Goal: Transaction & Acquisition: Purchase product/service

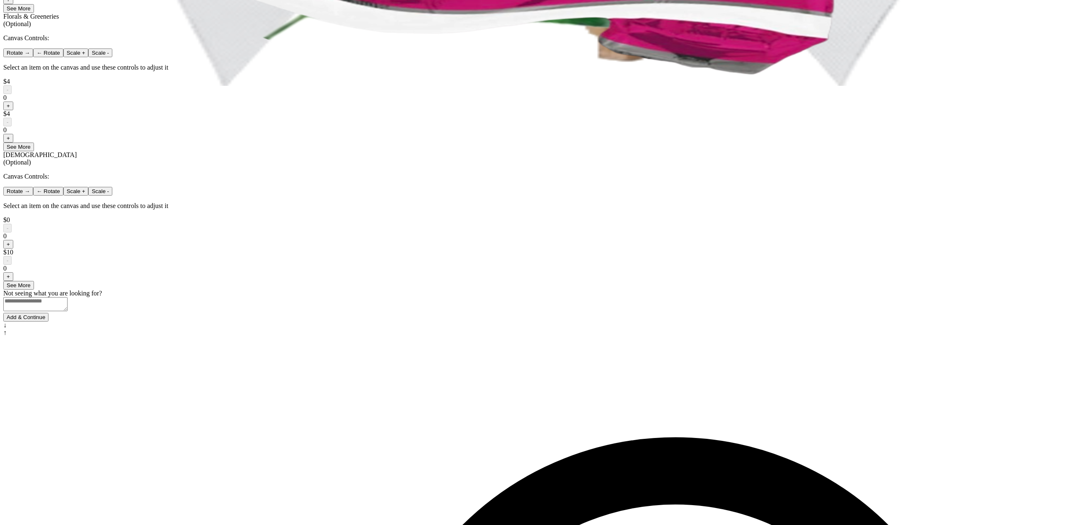
scroll to position [448, 0]
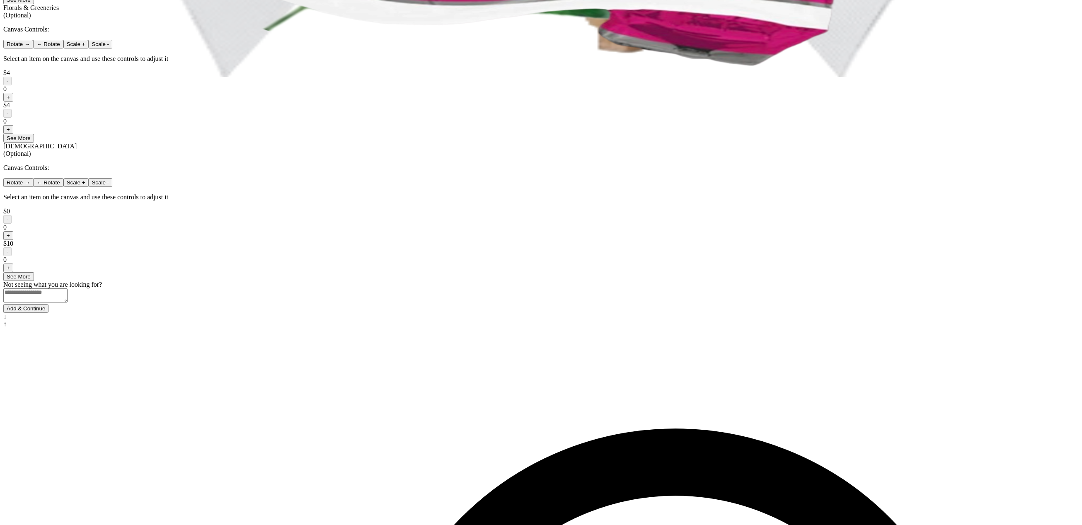
click at [48, 313] on button "Add & Continue" at bounding box center [25, 308] width 45 height 9
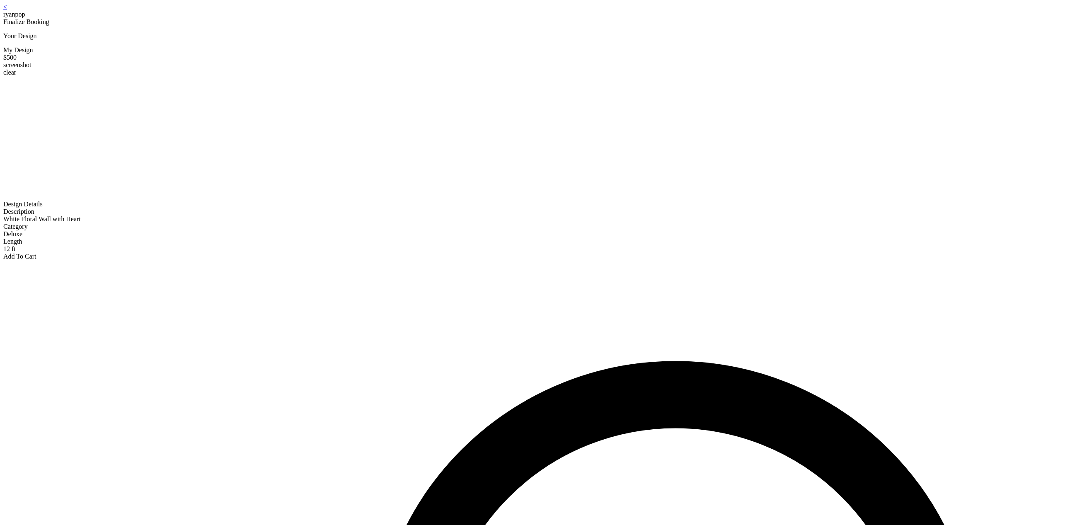
click at [422, 15] on div "< ryanpop" at bounding box center [541, 10] width 1076 height 15
click at [7, 10] on link "<" at bounding box center [5, 6] width 4 height 7
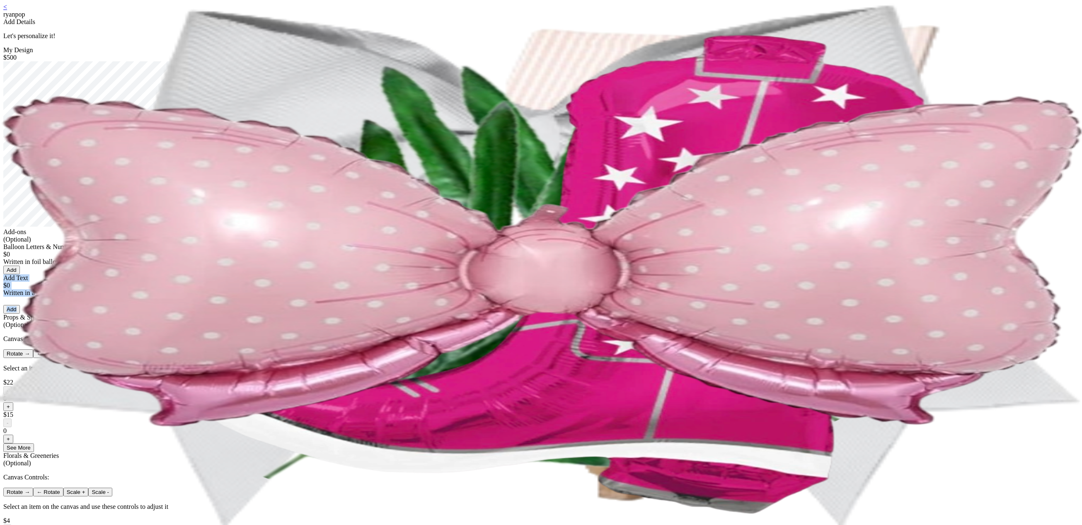
drag, startPoint x: 451, startPoint y: 389, endPoint x: 454, endPoint y: 373, distance: 16.1
click at [454, 373] on div "< ryanpop Add Details Let's personalize it! My Design $500 Add-ons (Optional) B…" at bounding box center [541, 382] width 1076 height 758
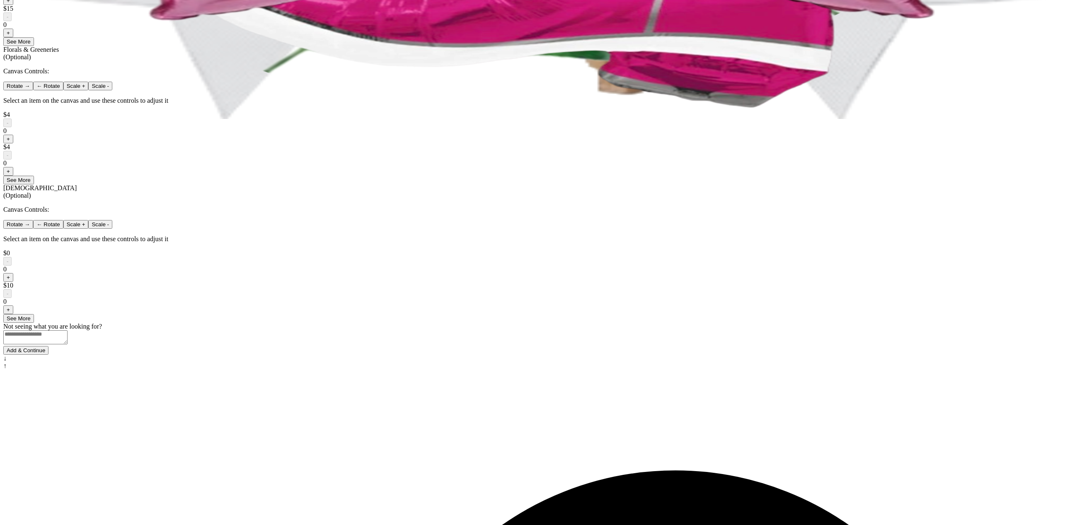
scroll to position [448, 0]
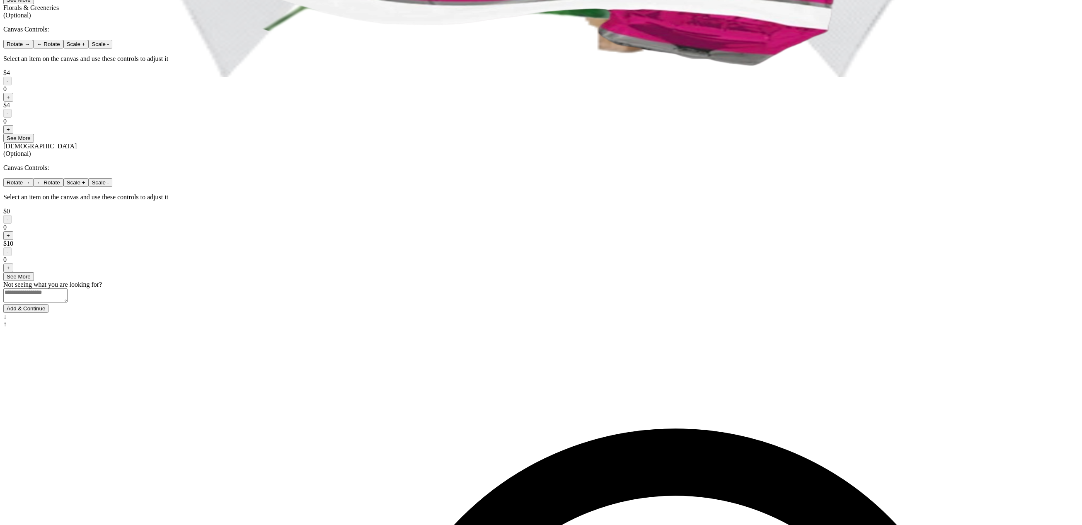
click at [48, 313] on button "Add & Continue" at bounding box center [25, 308] width 45 height 9
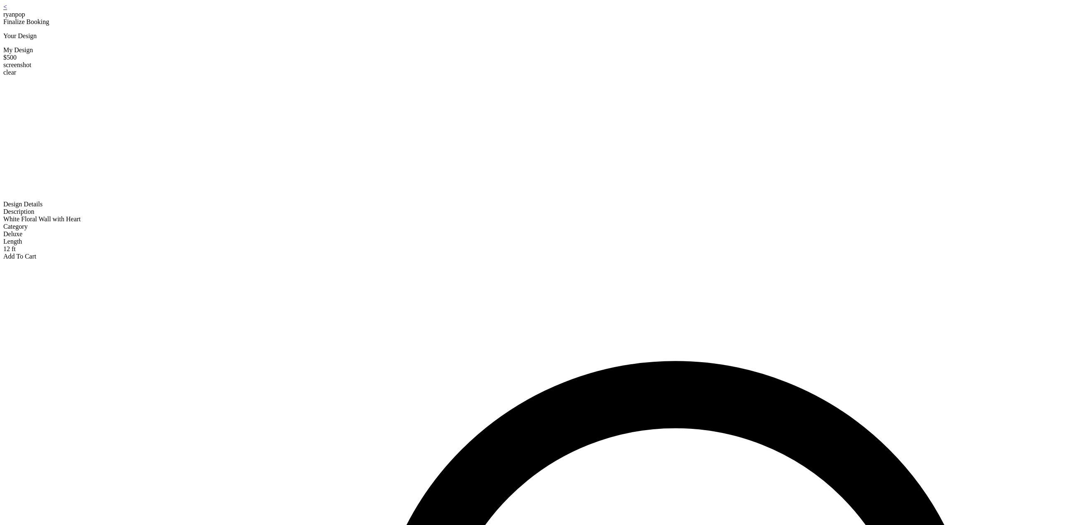
click at [7, 10] on link "<" at bounding box center [5, 6] width 4 height 7
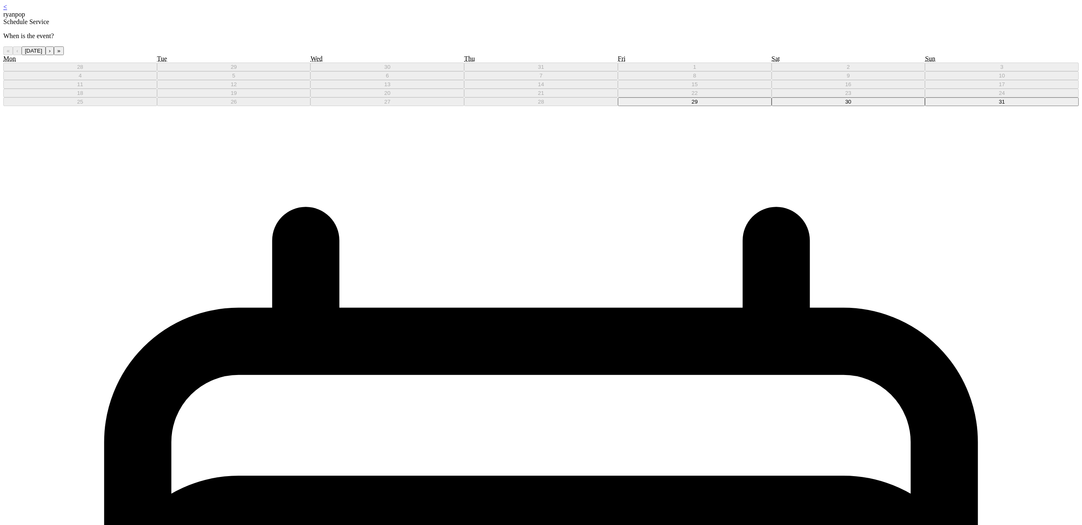
click at [772, 106] on button "30" at bounding box center [849, 101] width 154 height 9
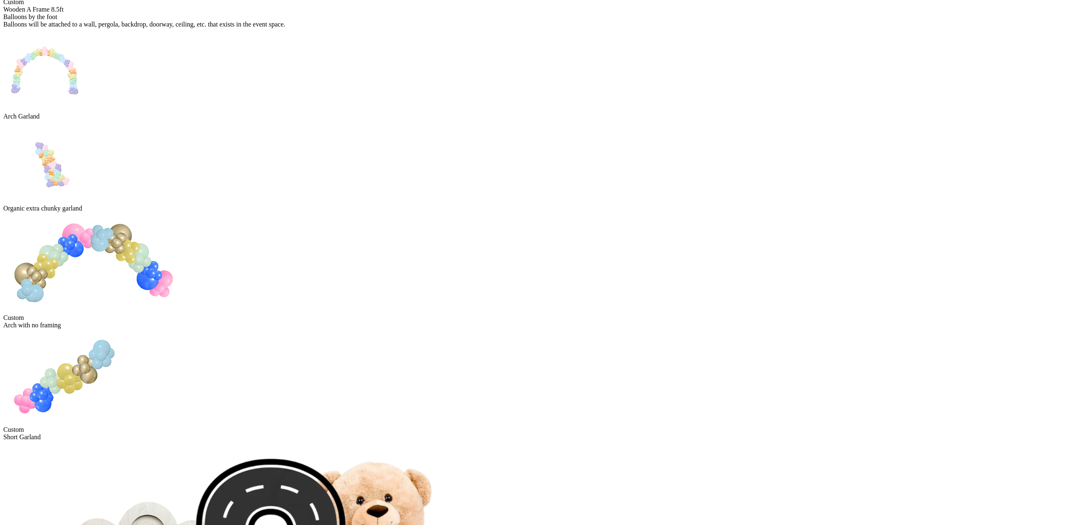
scroll to position [423, 0]
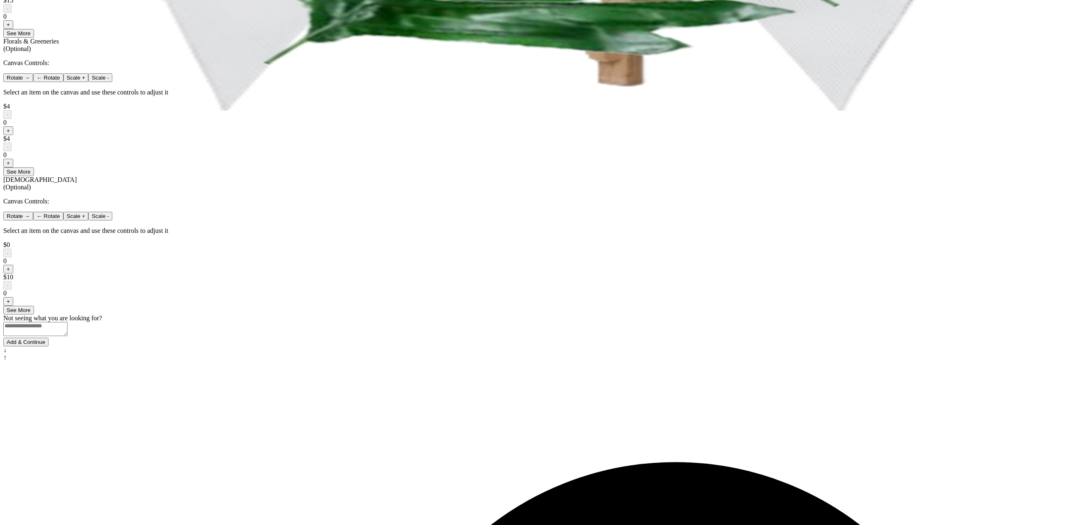
scroll to position [448, 0]
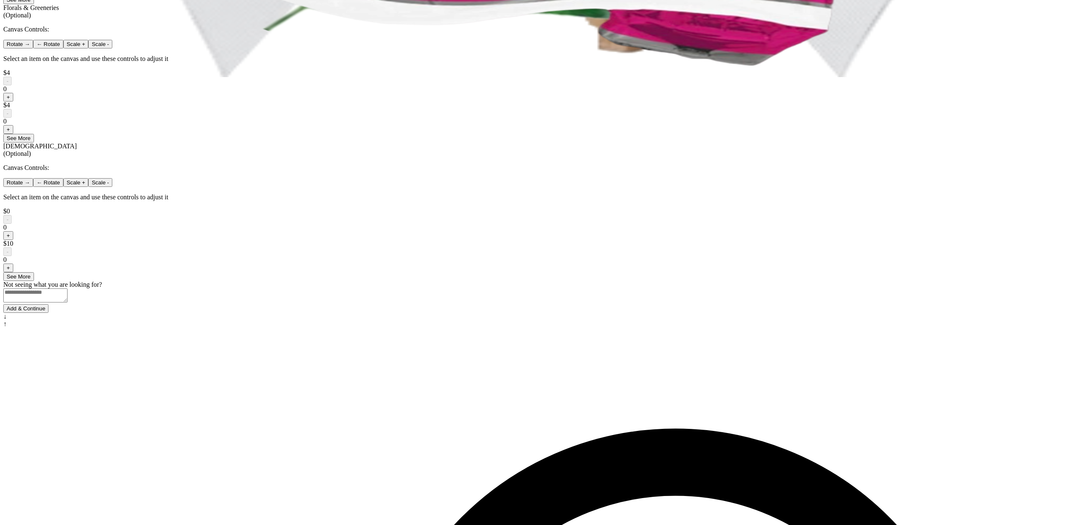
click at [48, 313] on button "Add & Continue" at bounding box center [25, 308] width 45 height 9
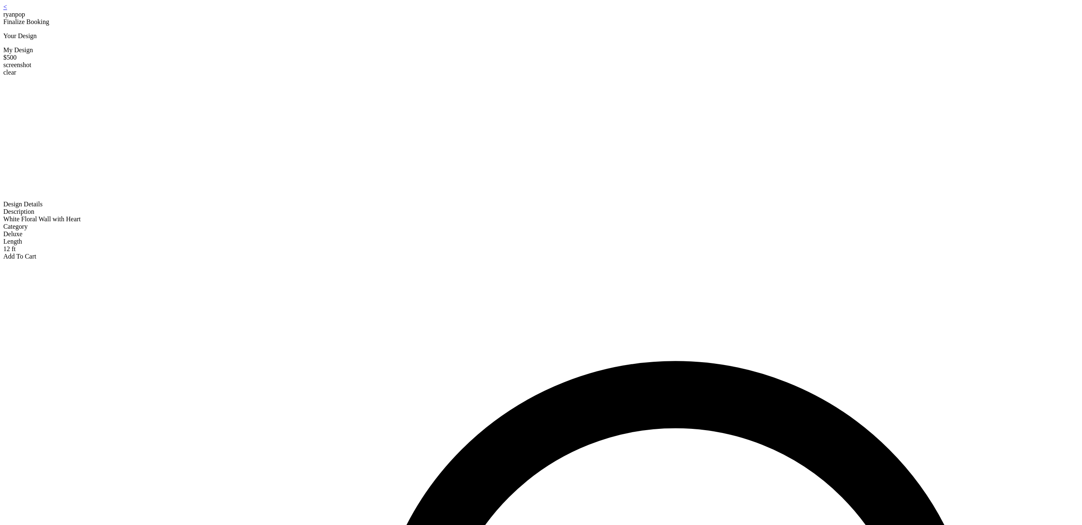
click at [419, 4] on div "< ryanpop Finalize Booking Your Design My Design $500 screenshot clear Design D…" at bounding box center [541, 131] width 1076 height 257
click at [7, 10] on link "<" at bounding box center [5, 6] width 4 height 7
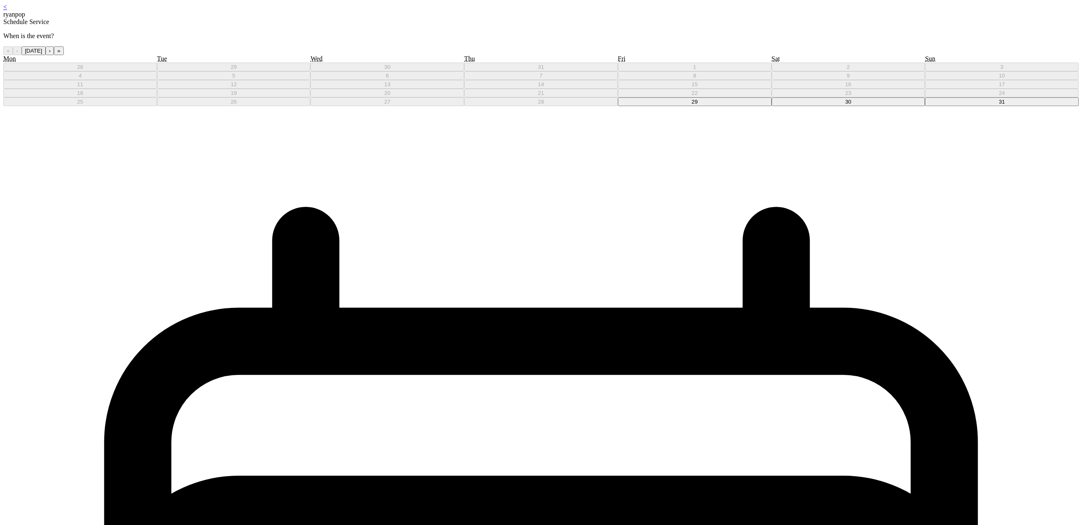
click at [692, 105] on abbr "29" at bounding box center [695, 102] width 6 height 6
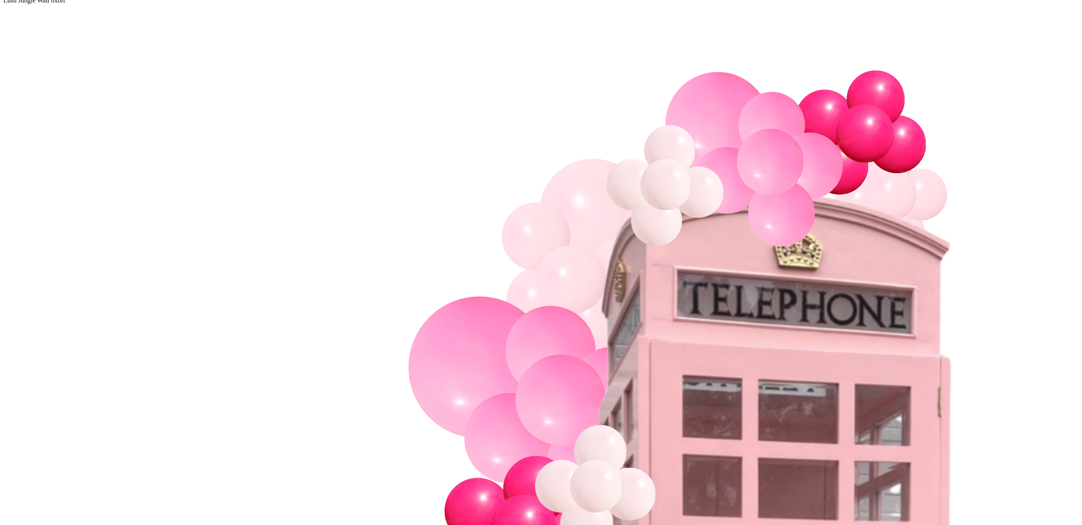
scroll to position [423, 0]
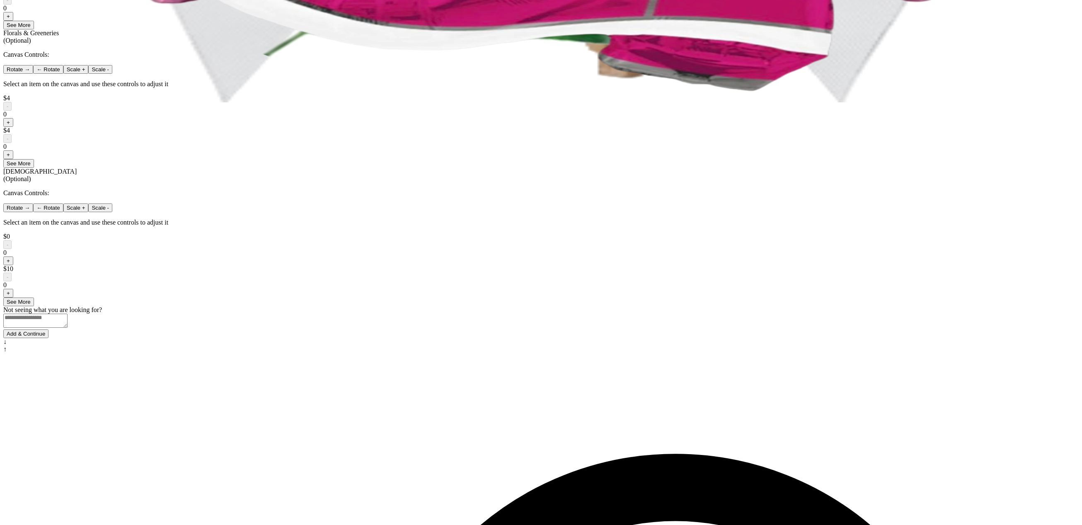
scroll to position [448, 0]
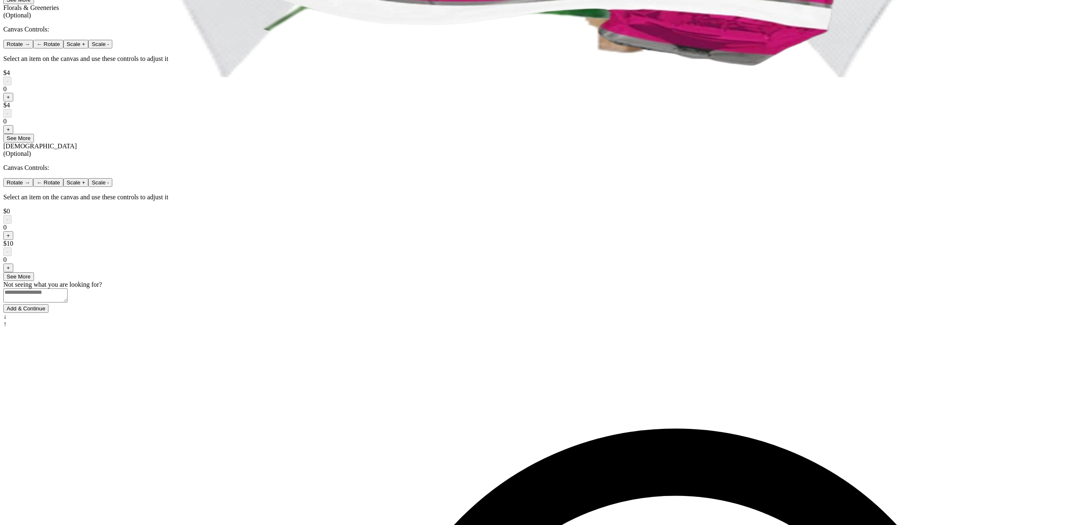
click at [48, 313] on button "Add & Continue" at bounding box center [25, 308] width 45 height 9
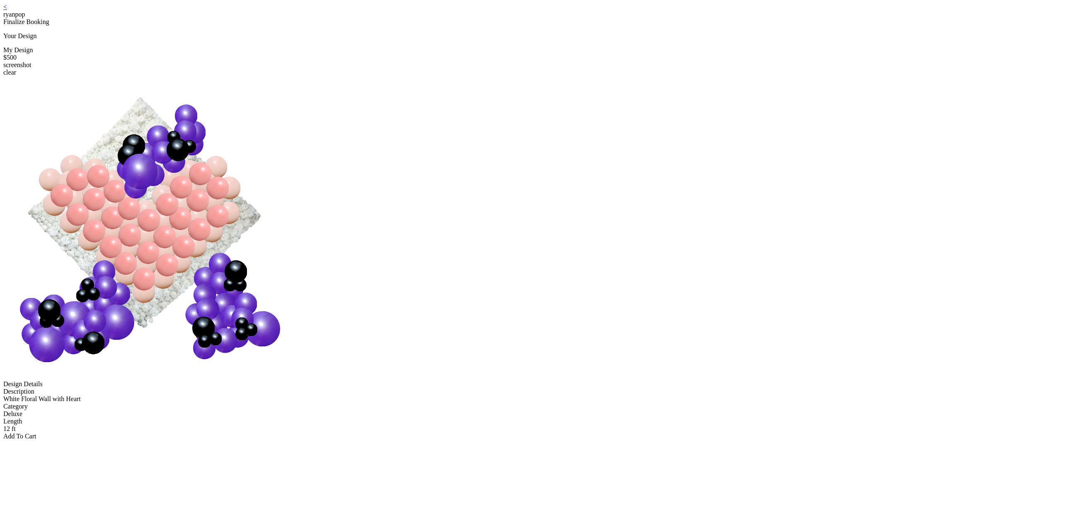
click at [7, 10] on link "<" at bounding box center [5, 6] width 4 height 7
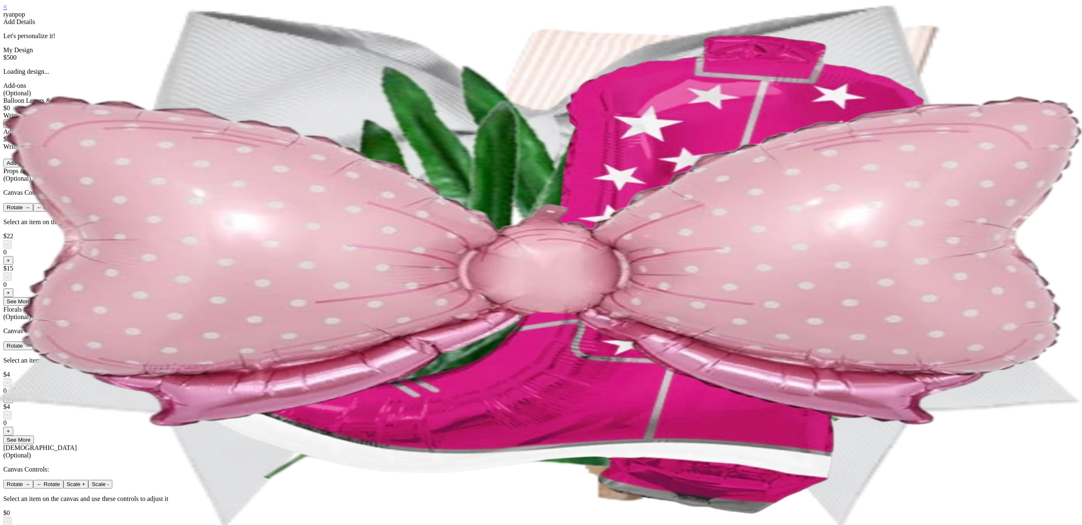
click at [419, 16] on div "< ryanpop" at bounding box center [541, 10] width 1076 height 15
click at [419, 13] on div "< ryanpop" at bounding box center [541, 10] width 1076 height 15
click at [7, 10] on link "<" at bounding box center [5, 6] width 4 height 7
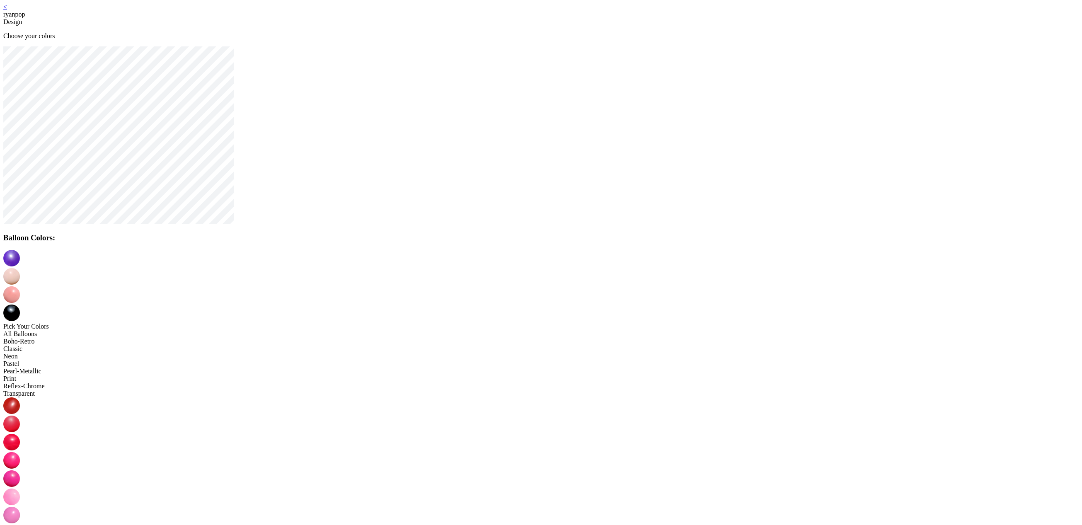
click at [7, 10] on link "<" at bounding box center [5, 6] width 4 height 7
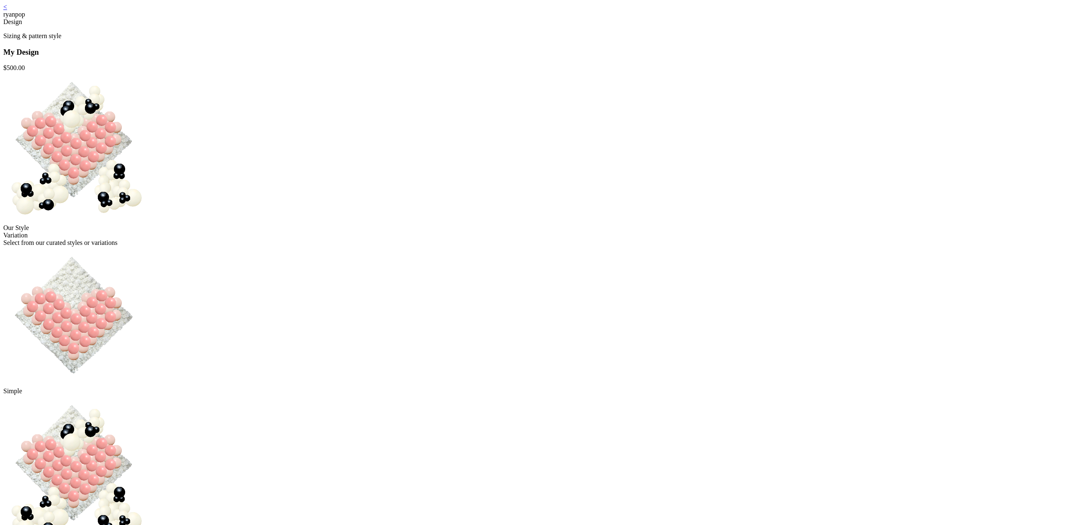
click at [7, 10] on link "<" at bounding box center [5, 6] width 4 height 7
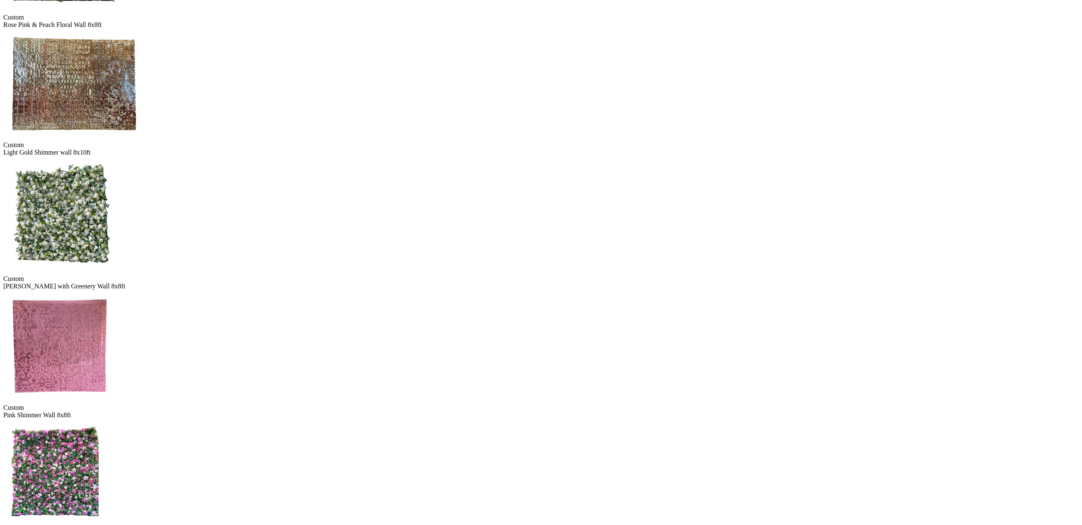
scroll to position [340, 0]
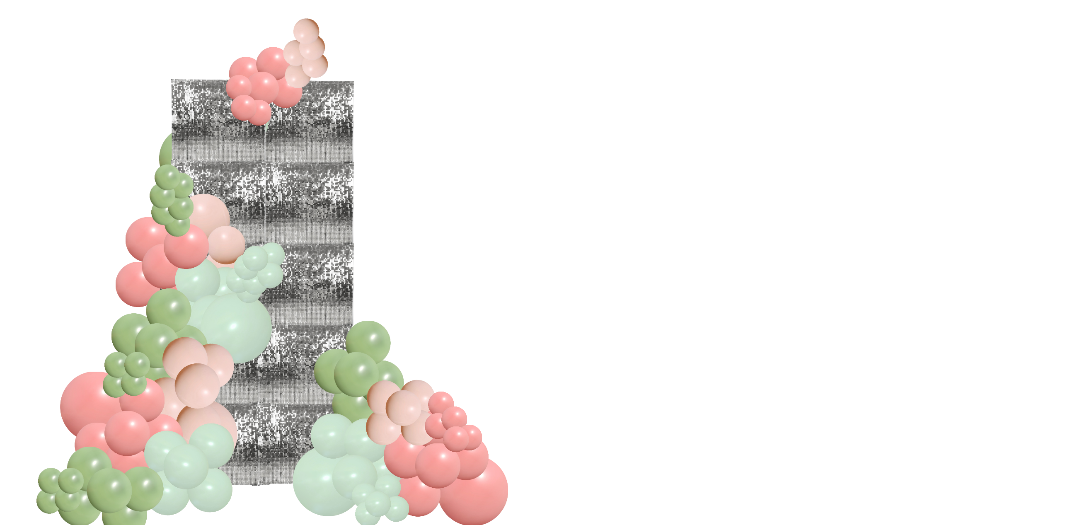
scroll to position [103, 0]
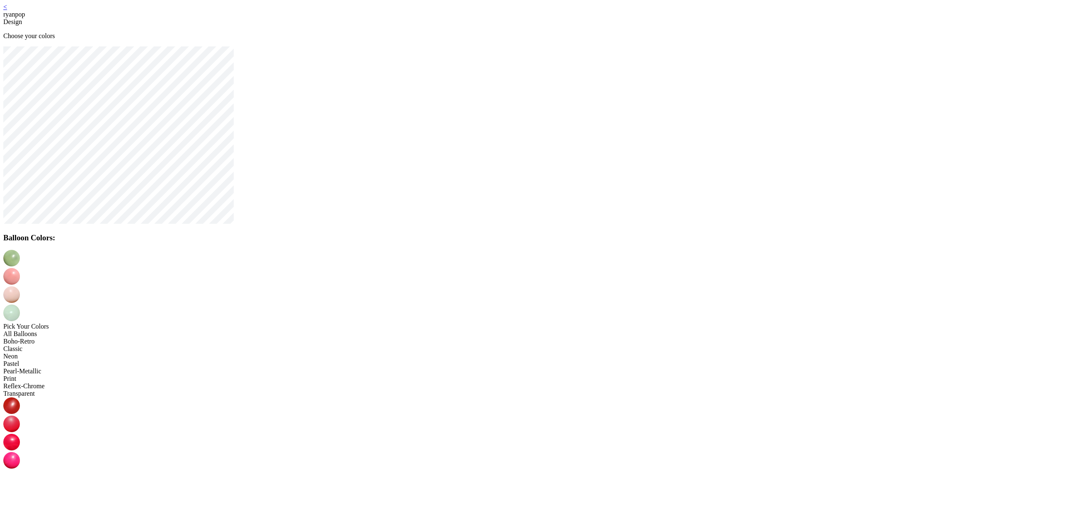
click at [20, 525] on img at bounding box center [11, 533] width 17 height 17
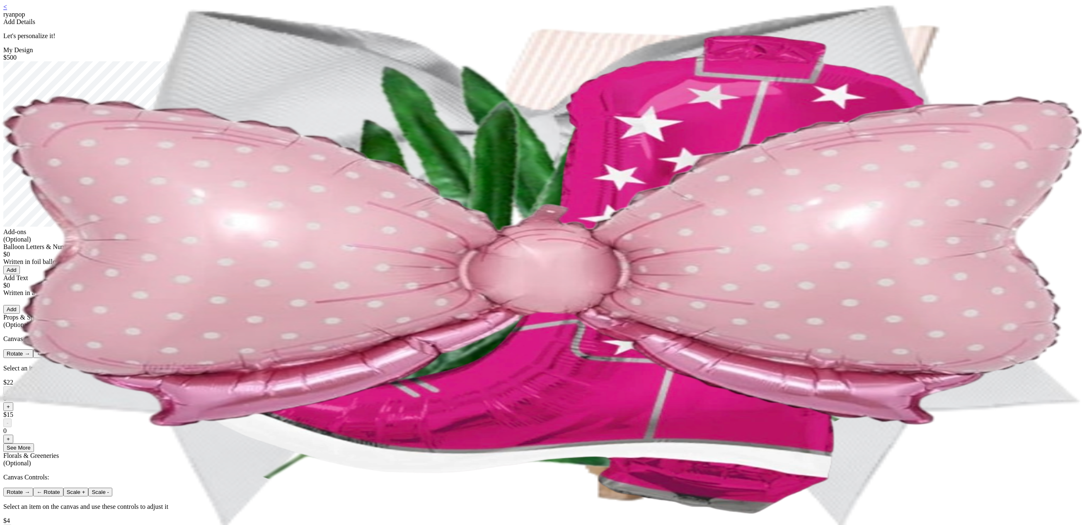
click at [650, 319] on div "< ryanpop Add Details Let's personalize it! My Design $500 Add-ons (Optional) B…" at bounding box center [541, 382] width 1076 height 758
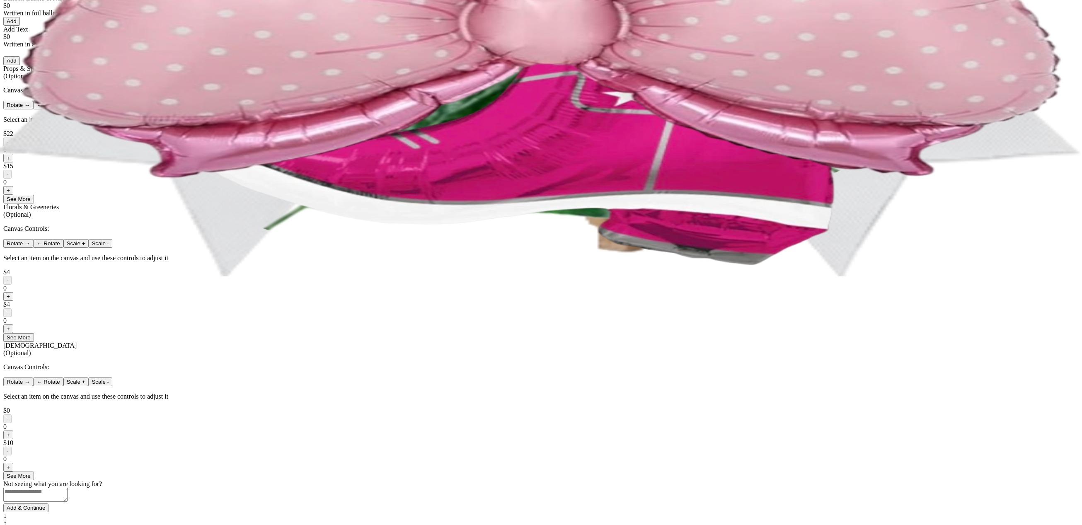
scroll to position [274, 0]
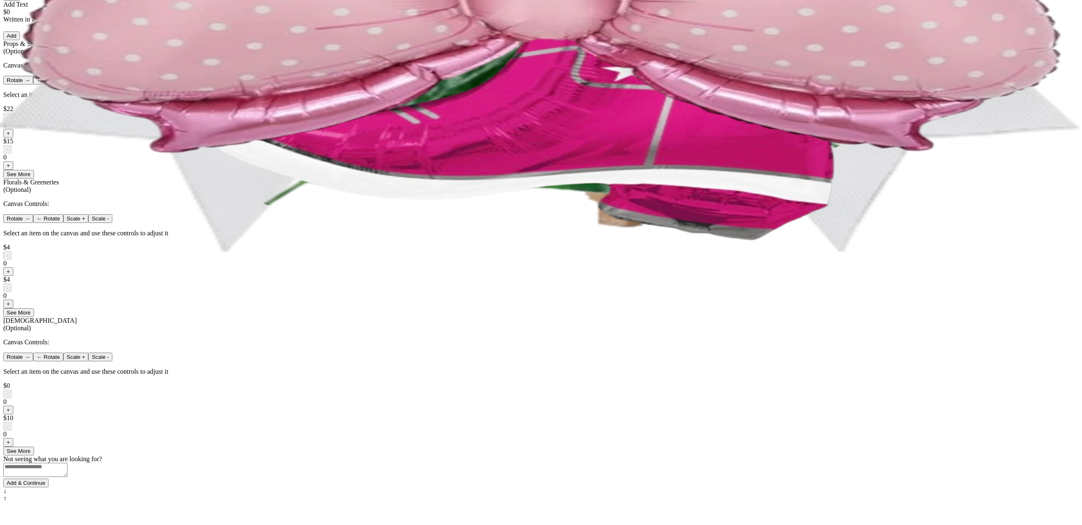
click at [13, 138] on button "+" at bounding box center [8, 133] width 10 height 9
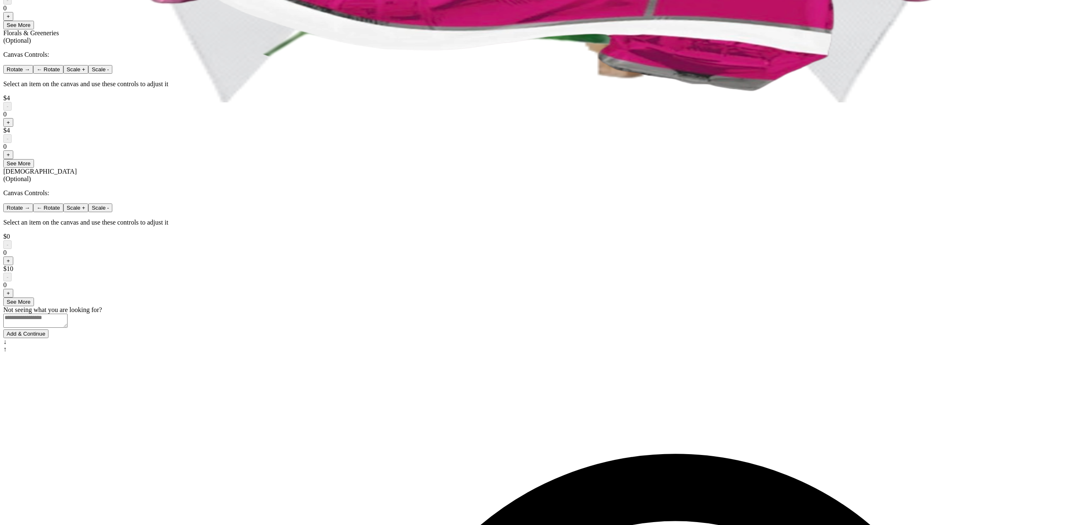
scroll to position [448, 0]
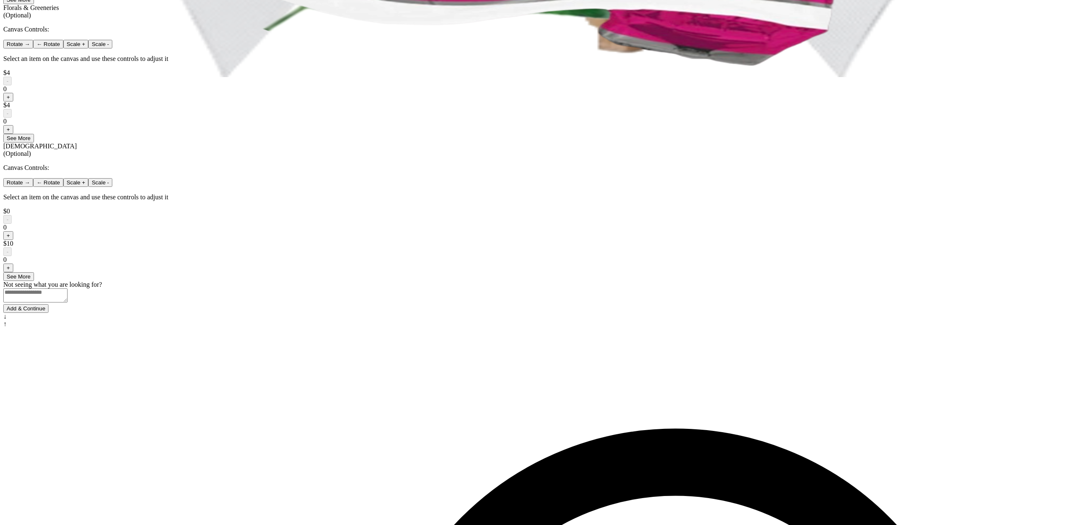
click at [48, 313] on button "Add & Continue" at bounding box center [25, 308] width 45 height 9
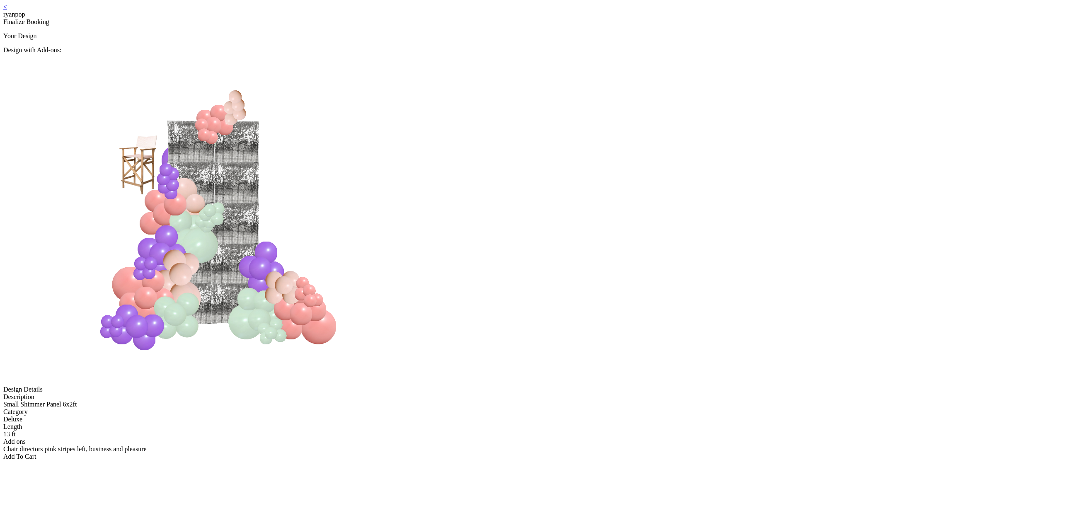
click at [511, 453] on div "Add To Cart" at bounding box center [541, 456] width 1076 height 7
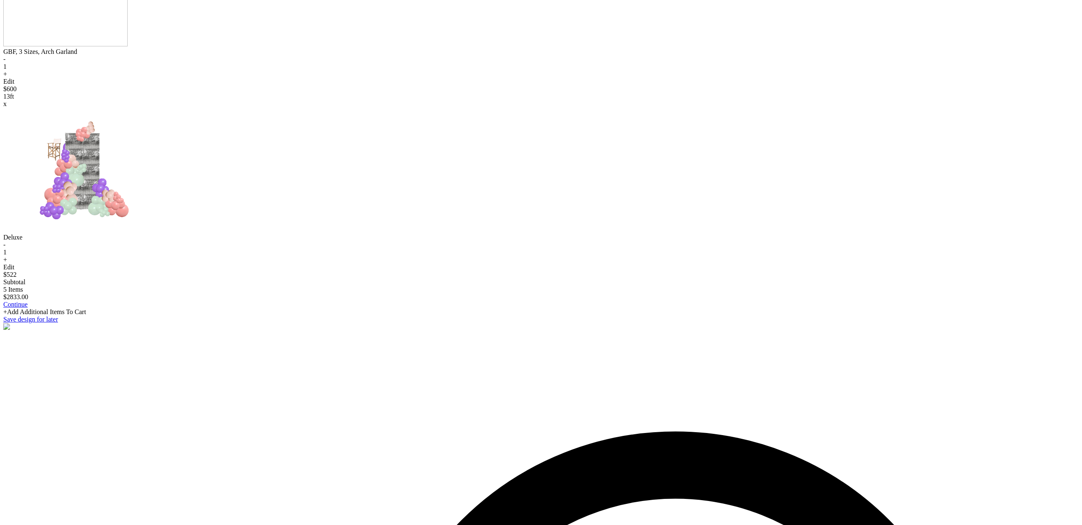
scroll to position [725, 0]
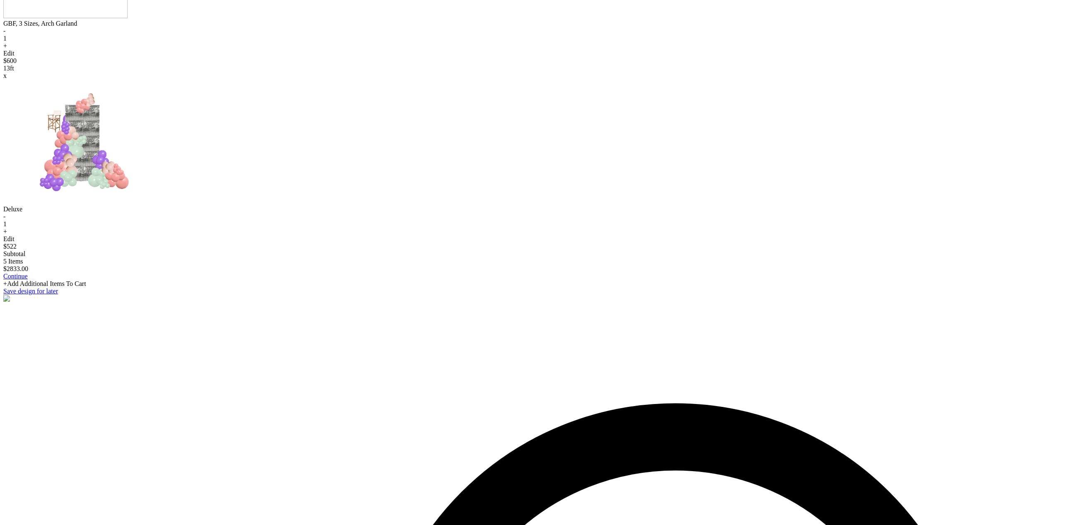
click at [28, 280] on link "Continue" at bounding box center [15, 276] width 24 height 7
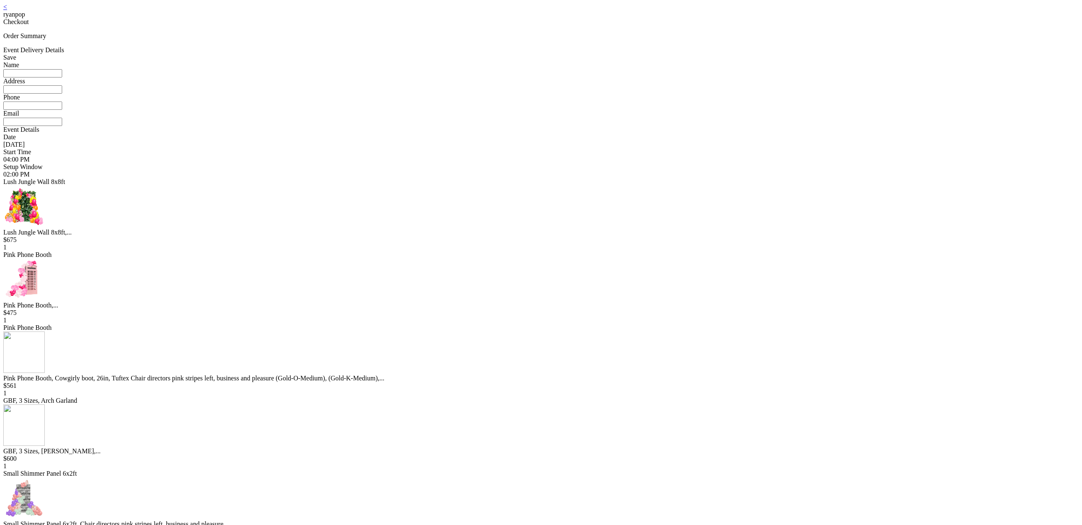
click at [7, 10] on link "<" at bounding box center [5, 6] width 4 height 7
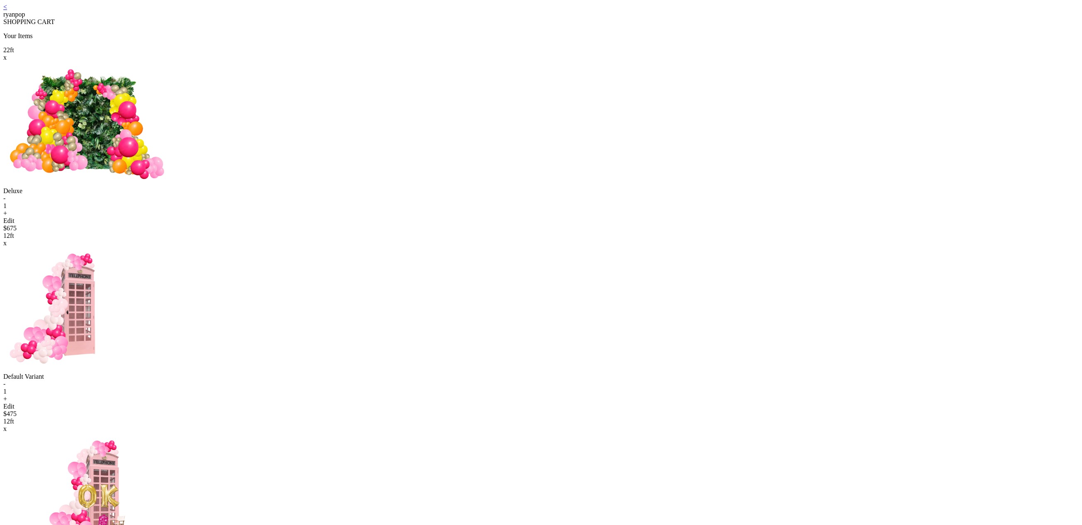
click at [171, 157] on img at bounding box center [86, 123] width 167 height 124
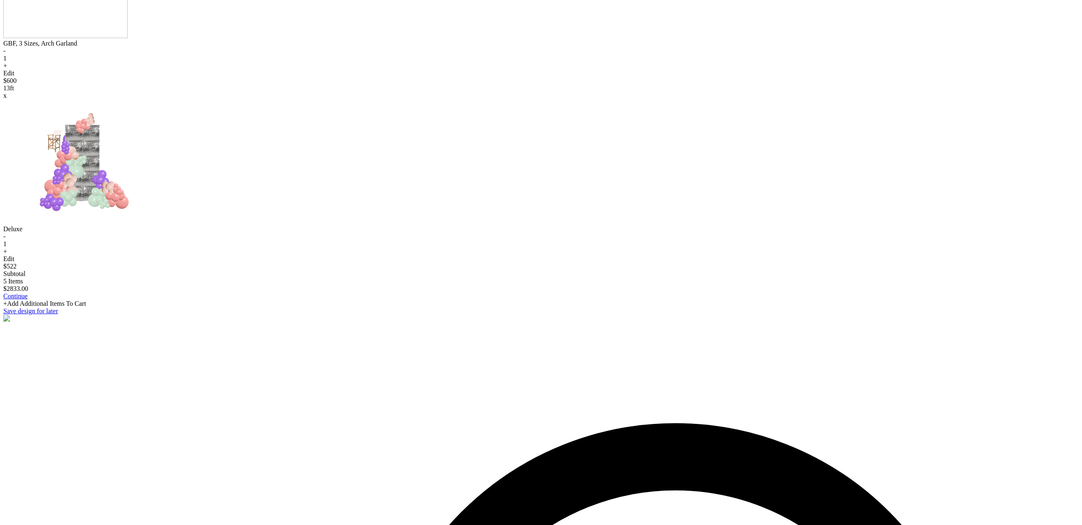
scroll to position [725, 0]
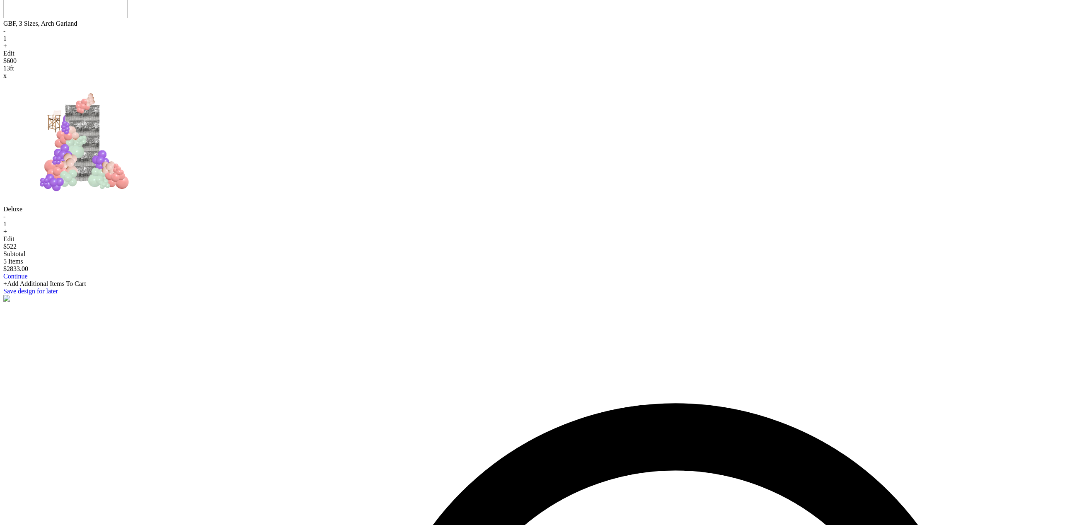
click at [552, 288] on div "+Add Additional Items To Cart" at bounding box center [541, 283] width 1076 height 7
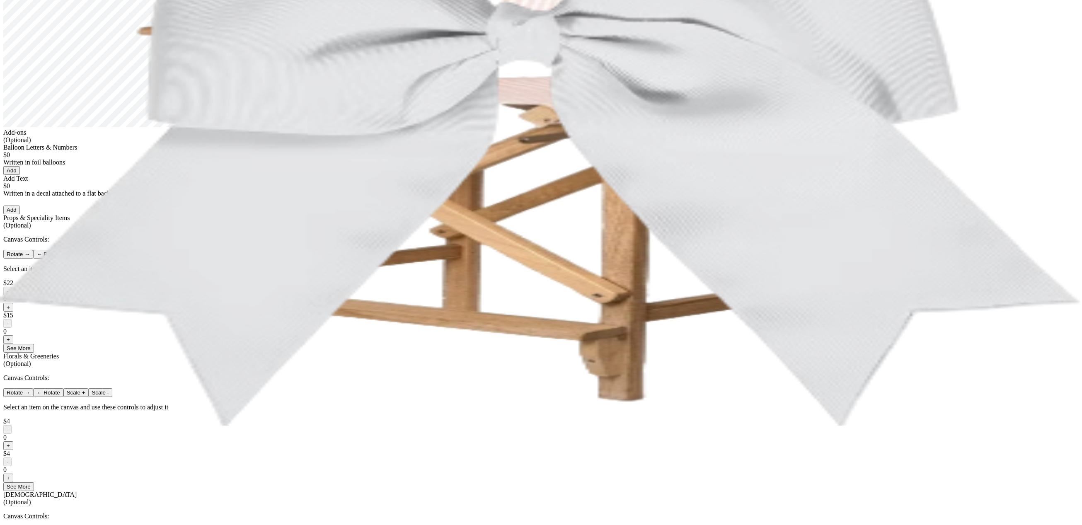
scroll to position [149, 0]
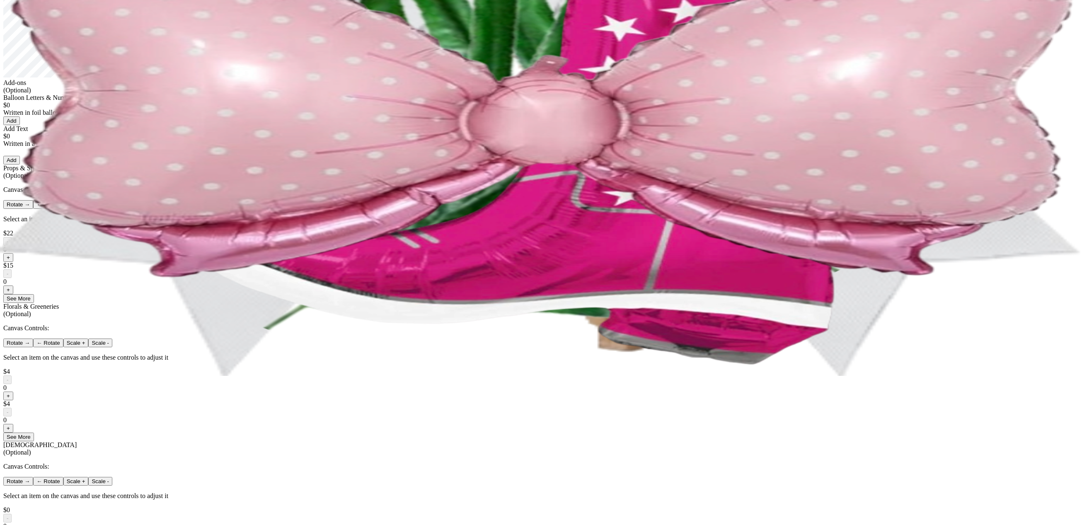
click at [13, 294] on button "+" at bounding box center [8, 290] width 10 height 9
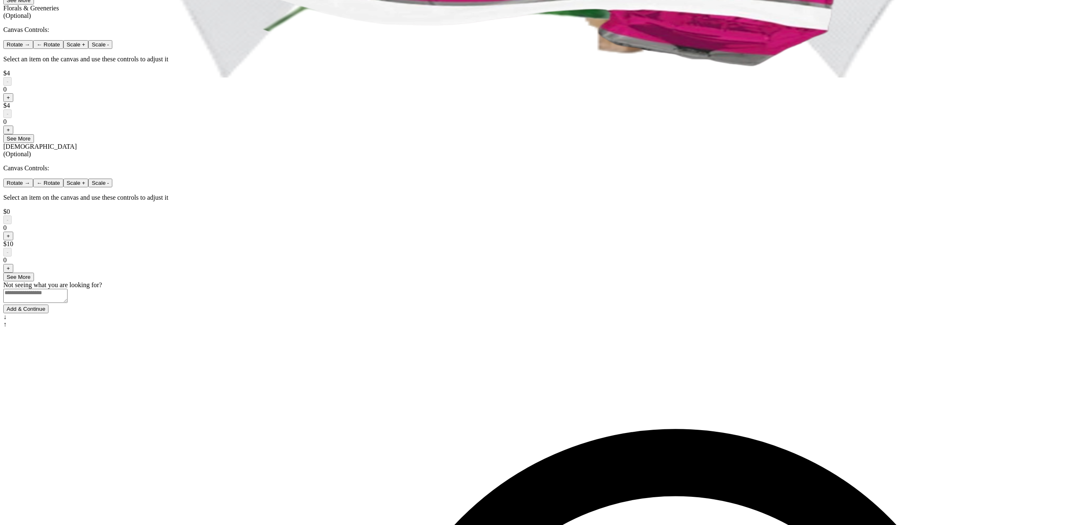
scroll to position [448, 0]
click at [48, 313] on button "Add & Continue" at bounding box center [25, 308] width 45 height 9
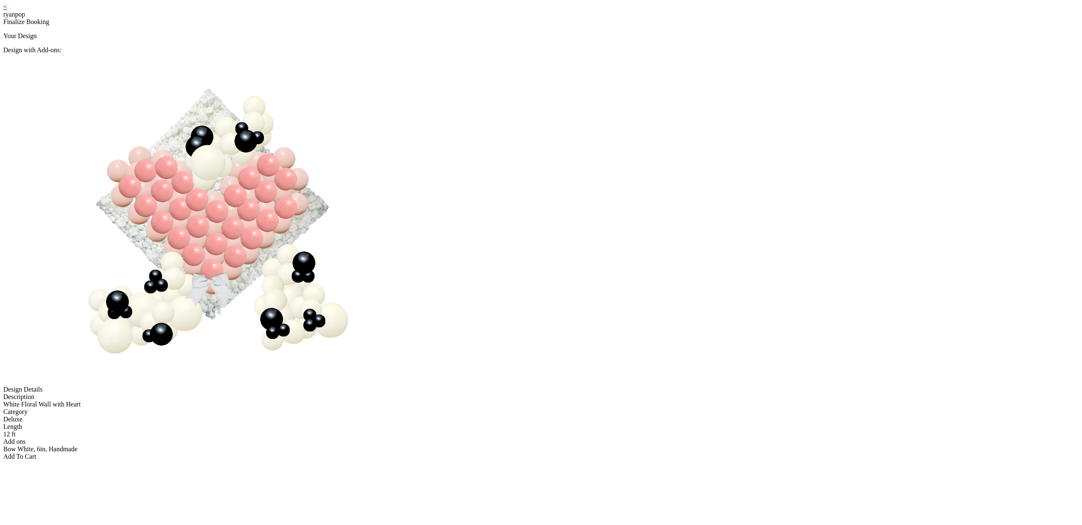
click at [542, 453] on div "Add To Cart" at bounding box center [541, 456] width 1076 height 7
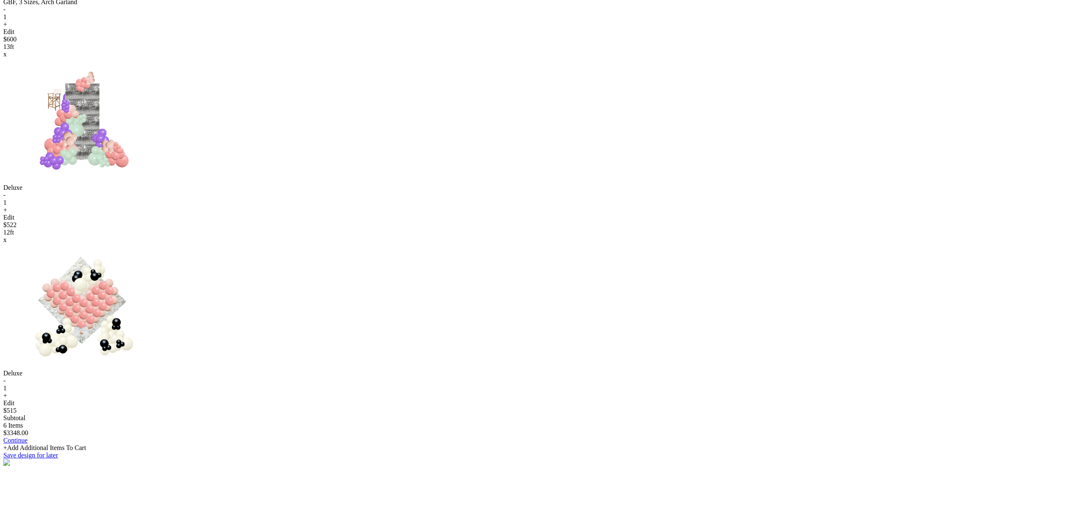
scroll to position [804, 0]
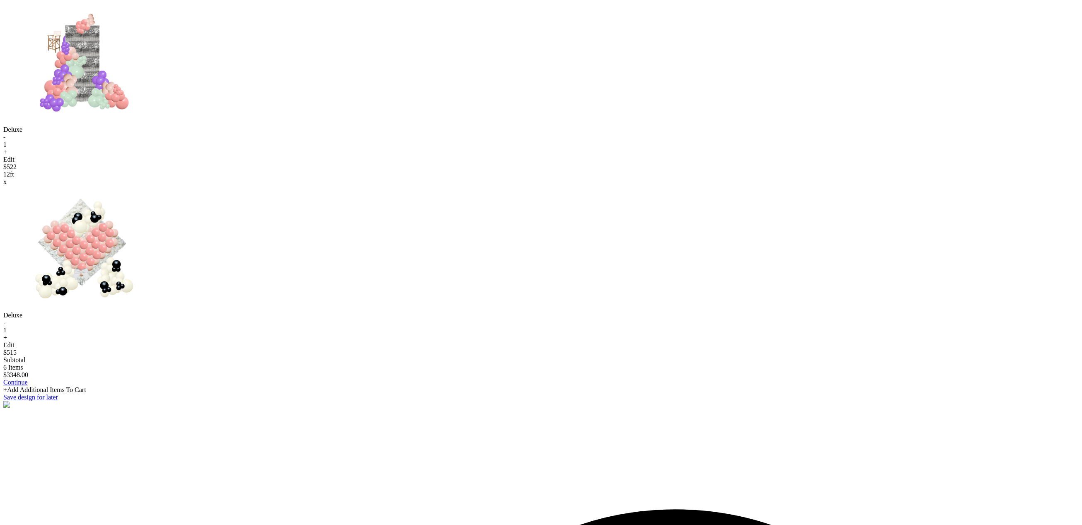
click at [28, 386] on link "Continue" at bounding box center [15, 382] width 24 height 7
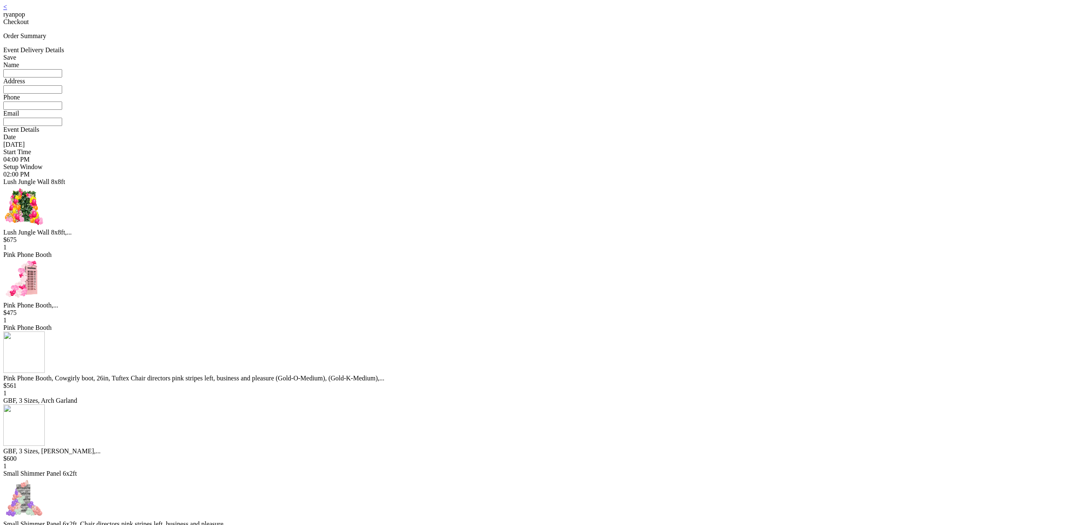
click at [568, 332] on div "Pink Phone Booth" at bounding box center [541, 327] width 1076 height 7
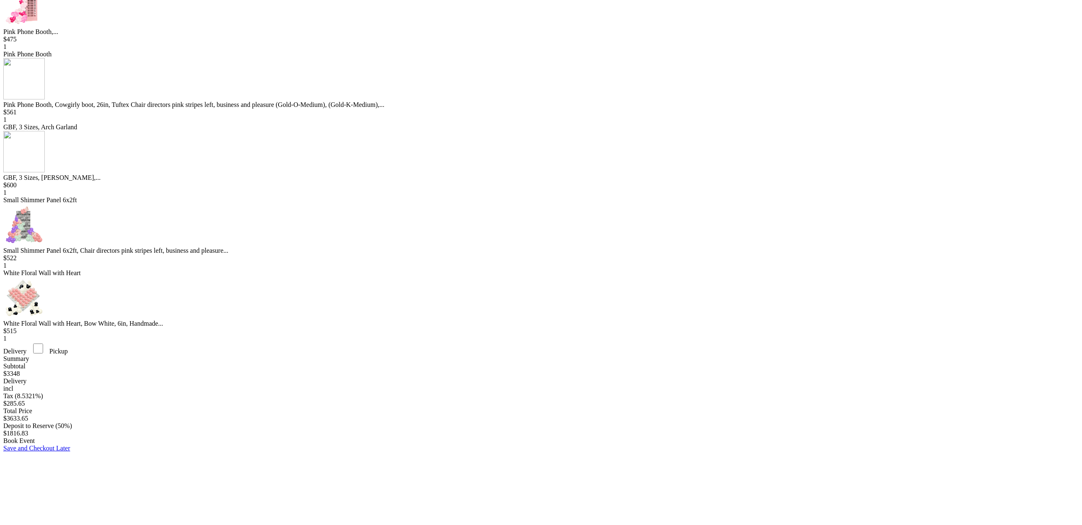
scroll to position [348, 0]
